Goal: Task Accomplishment & Management: Use online tool/utility

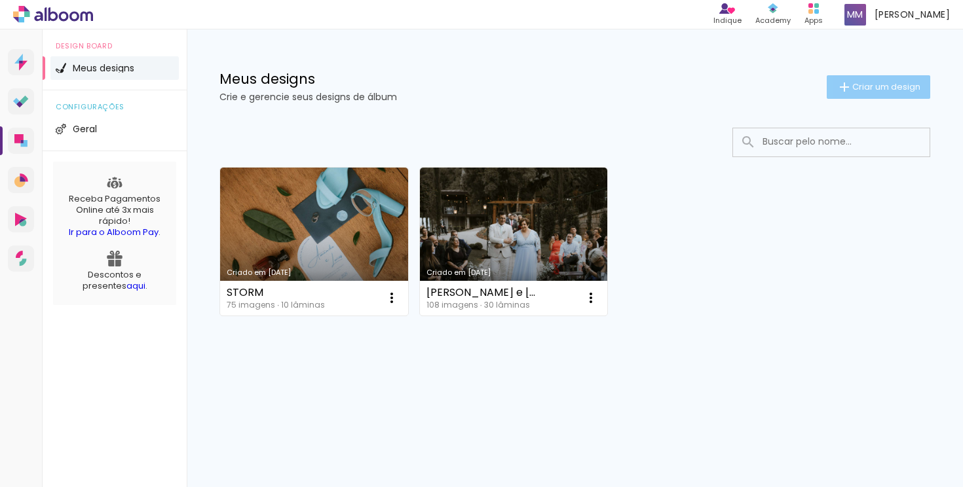
click at [858, 95] on paper-button "Criar um design" at bounding box center [879, 87] width 104 height 24
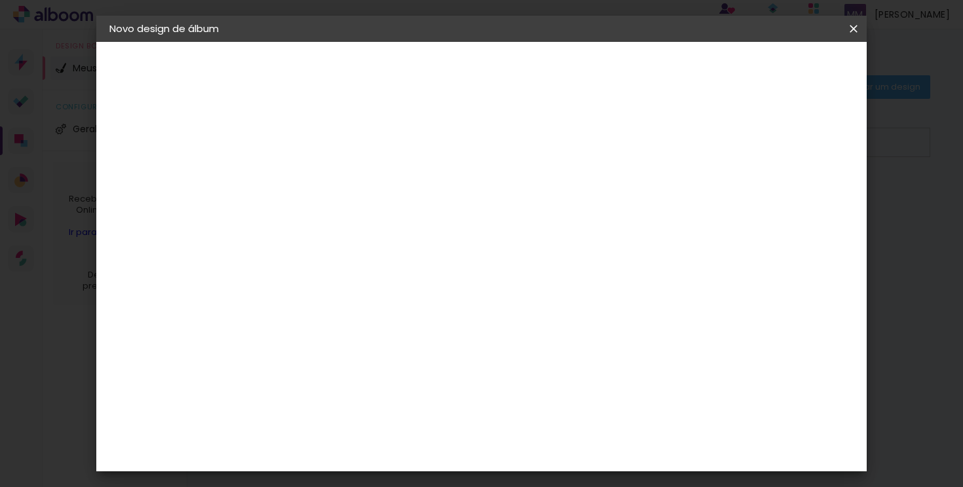
click at [324, 173] on input at bounding box center [324, 176] width 0 height 20
type input "[PERSON_NAME] e [PERSON_NAME]"
type paper-input "[PERSON_NAME] e [PERSON_NAME]"
click at [0, 0] on slot "Avançar" at bounding box center [0, 0] width 0 height 0
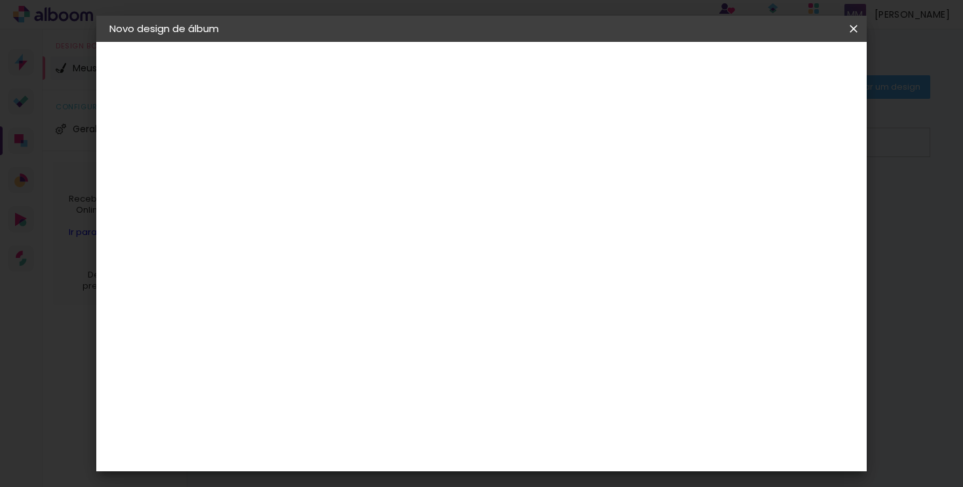
click at [569, 73] on paper-button "Avançar" at bounding box center [536, 69] width 64 height 22
click at [395, 227] on paper-input-container "Linha" at bounding box center [357, 228] width 76 height 33
click at [661, 219] on paper-item "Colors" at bounding box center [567, 217] width 262 height 26
type input "Colors"
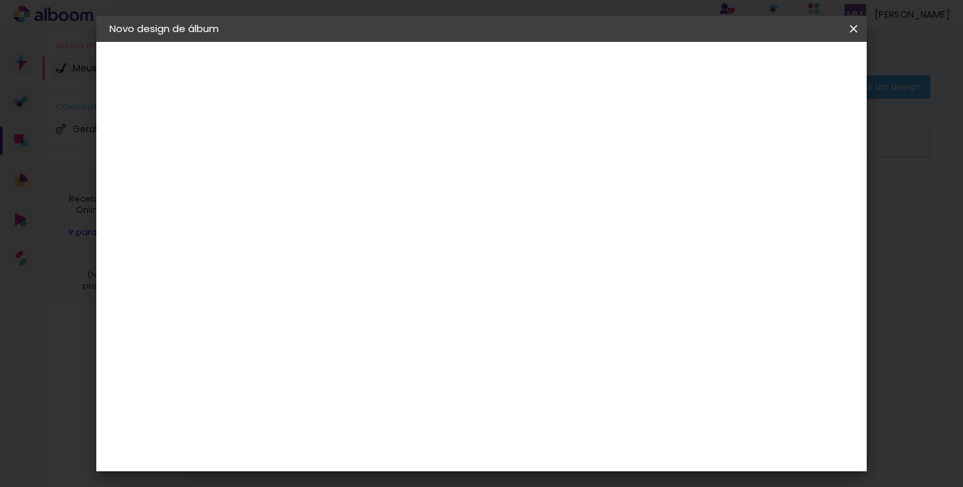
scroll to position [102, 0]
click at [461, 348] on span "25 × 25 cm" at bounding box center [436, 365] width 48 height 35
click at [557, 81] on header "Modelo Escolha o modelo do álbum. Voltar Avançar" at bounding box center [412, 81] width 290 height 78
click at [0, 0] on slot "Avançar" at bounding box center [0, 0] width 0 height 0
click at [699, 73] on span "Iniciar design" at bounding box center [669, 69] width 60 height 9
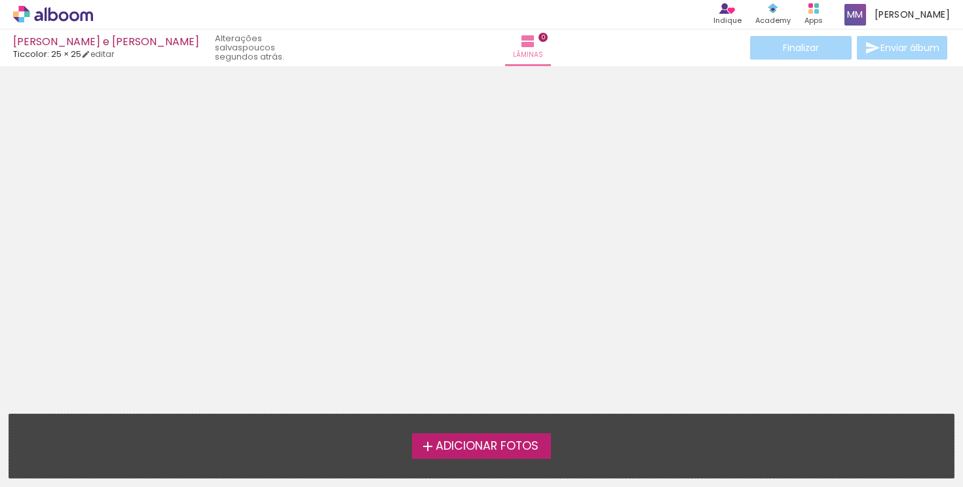
click at [478, 444] on span "Adicionar Fotos" at bounding box center [487, 447] width 103 height 12
click at [0, 0] on input "file" at bounding box center [0, 0] width 0 height 0
